Goal: Contribute content: Contribute content

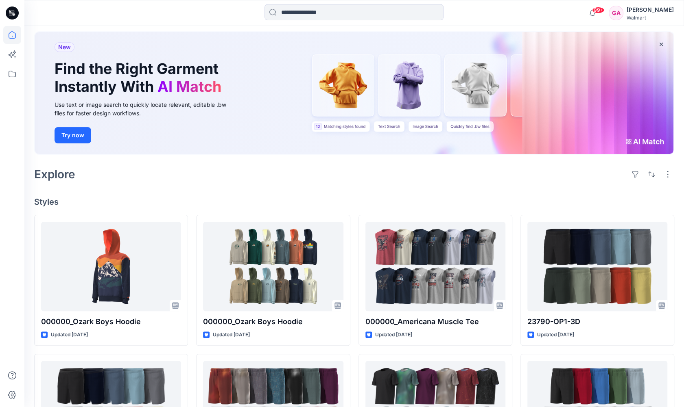
scroll to position [41, 0]
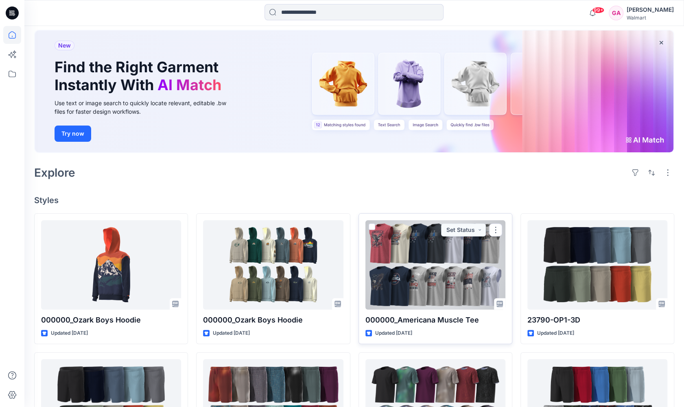
click at [453, 247] on div at bounding box center [435, 264] width 140 height 89
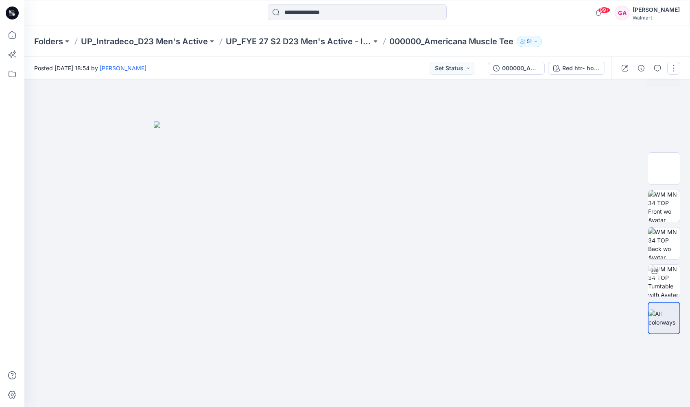
click at [676, 68] on button "button" at bounding box center [673, 68] width 13 height 13
click at [624, 109] on p "Edit" at bounding box center [621, 110] width 10 height 9
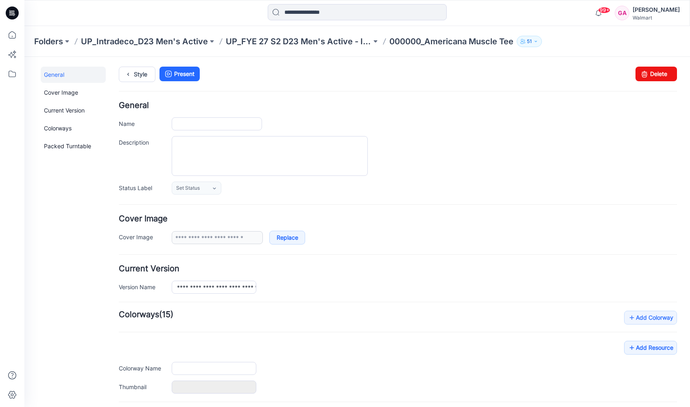
type input "**********"
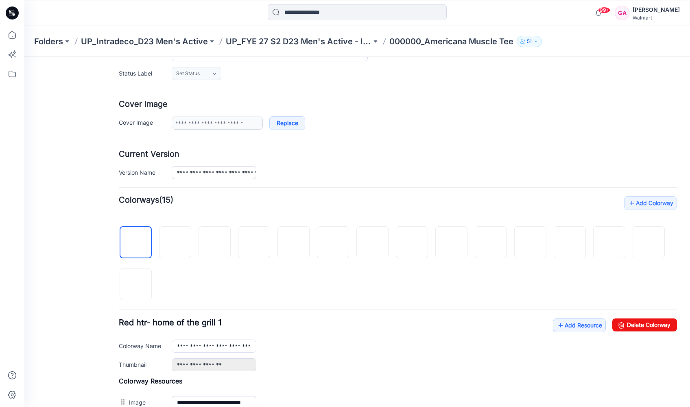
scroll to position [122, 0]
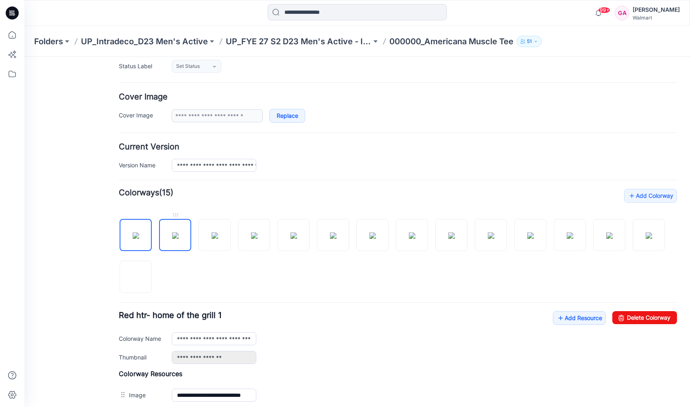
click at [172, 239] on img at bounding box center [175, 236] width 7 height 7
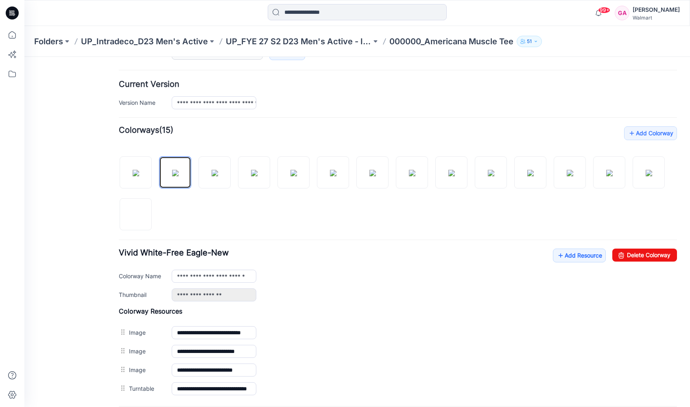
scroll to position [244, 0]
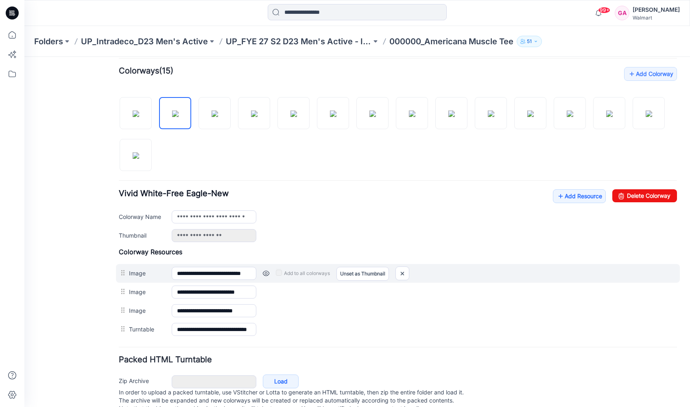
click at [264, 270] on link at bounding box center [266, 273] width 7 height 7
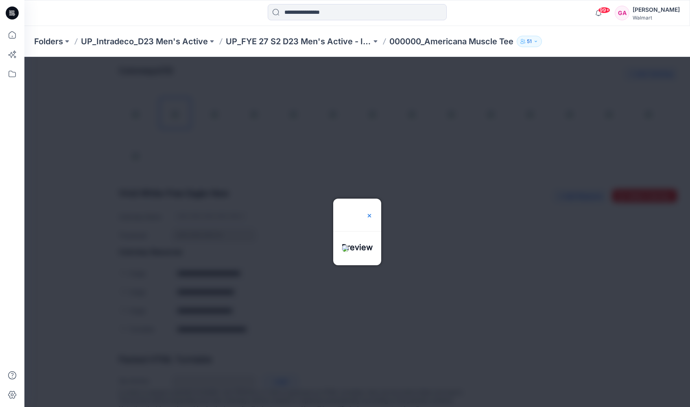
click at [372, 213] on img at bounding box center [369, 216] width 7 height 7
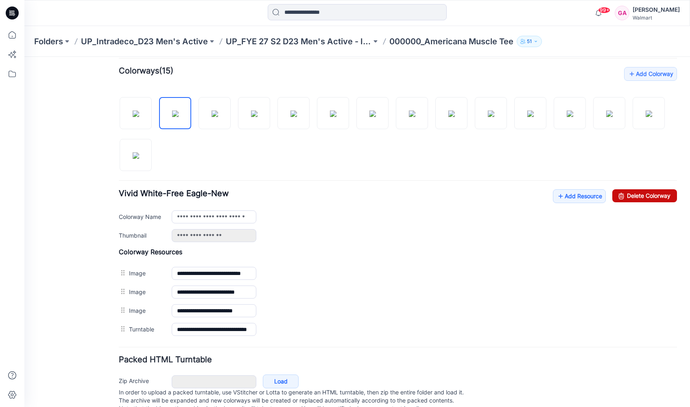
click at [630, 196] on link "Delete Colorway" at bounding box center [644, 195] width 65 height 13
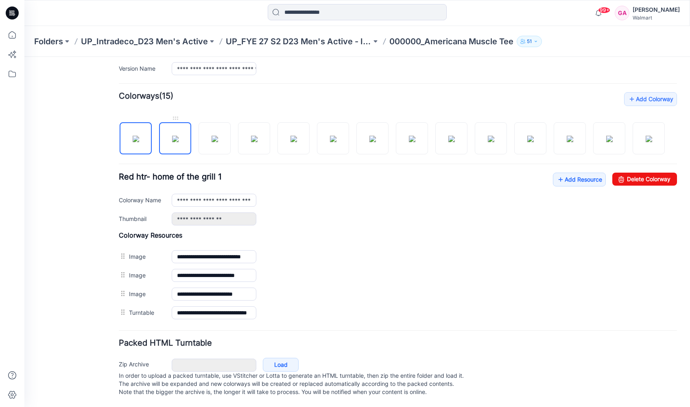
click at [174, 136] on img at bounding box center [175, 139] width 7 height 7
click at [654, 186] on link "Delete Colorway" at bounding box center [644, 179] width 65 height 13
type input "**********"
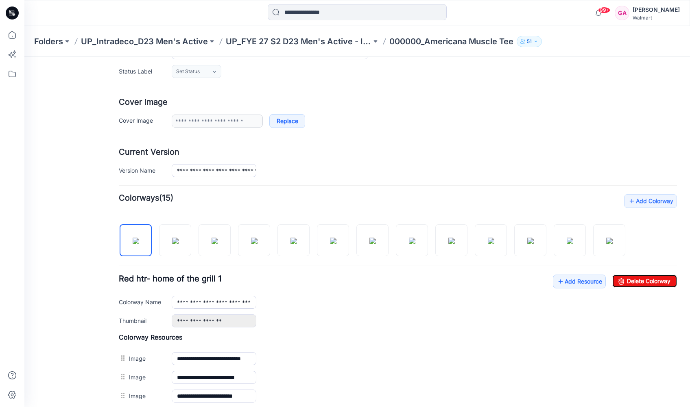
scroll to position [0, 0]
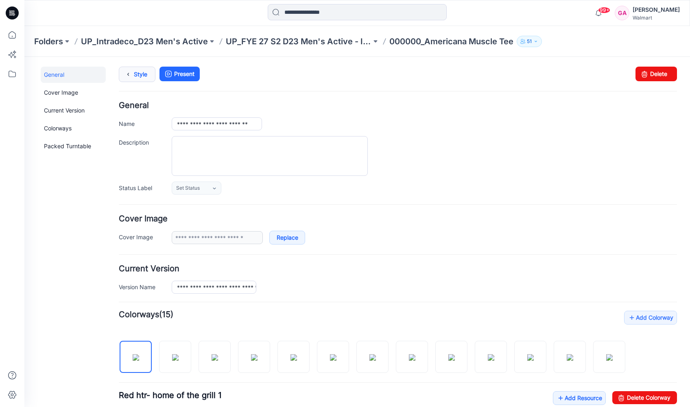
click at [129, 73] on icon at bounding box center [127, 74] width 11 height 15
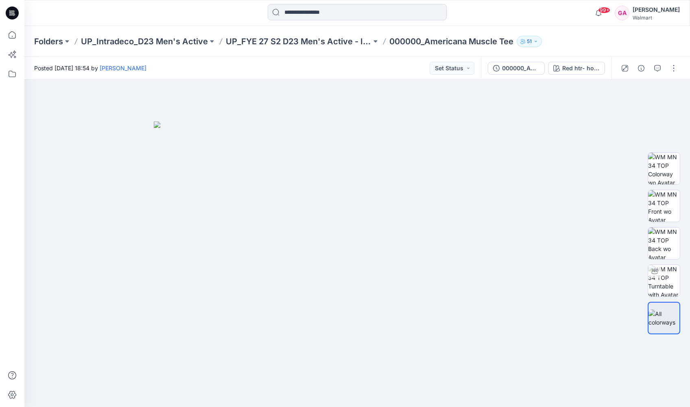
click at [540, 9] on div "99+ Notifications Your style 000000_Ozark Boys Hoodie has been updated with 000…" at bounding box center [356, 13] width 665 height 18
